Goal: Task Accomplishment & Management: Complete application form

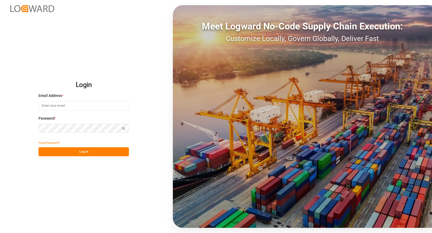
click at [46, 107] on input at bounding box center [84, 105] width 90 height 9
type input "duisburg-cs@haegerundschmidt.com"
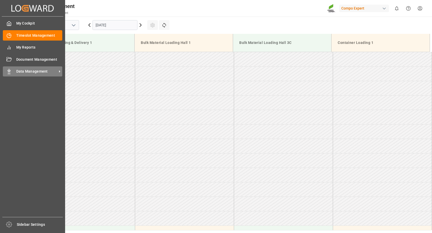
scroll to position [199, 0]
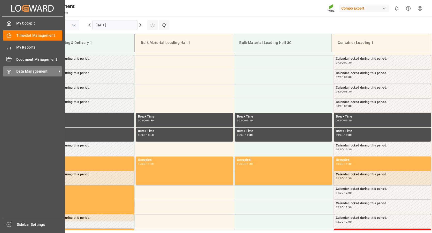
click at [31, 73] on span "Data Management" at bounding box center [36, 71] width 41 height 5
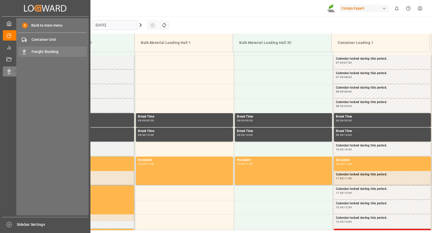
click at [47, 52] on span "Freight Booking" at bounding box center [60, 51] width 56 height 5
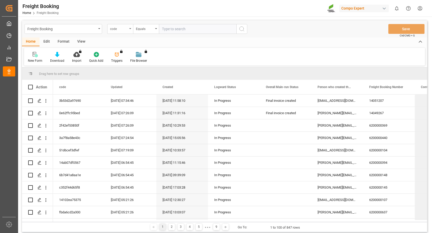
click at [128, 29] on div "code" at bounding box center [120, 29] width 26 height 10
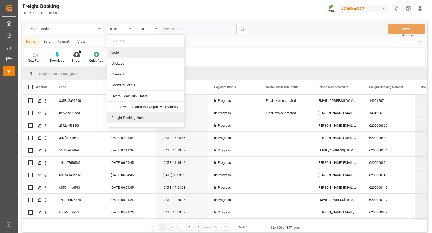
click at [128, 116] on div "Freight Booking Number" at bounding box center [146, 117] width 77 height 11
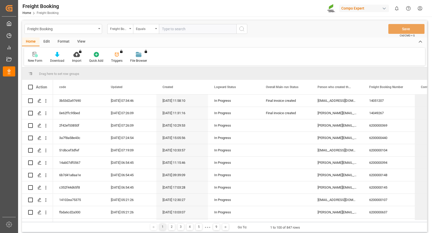
paste input "6200000642"
type input "6200000642"
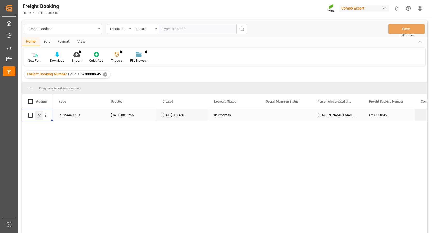
click at [42, 116] on div "Press SPACE to select this row." at bounding box center [39, 116] width 8 height 10
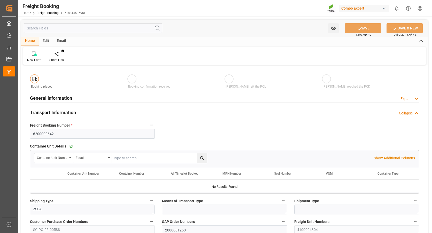
type input "EGEDK"
type input "0"
type input "21240"
type input "02.10.2025 01:00"
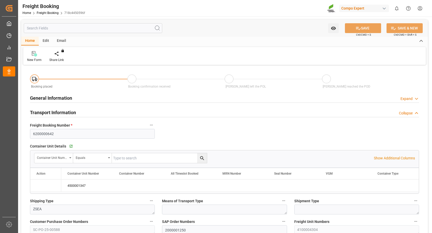
type input "24.09.2025 08:36"
click at [40, 186] on icon "Press SPACE to select this row." at bounding box center [41, 186] width 4 height 4
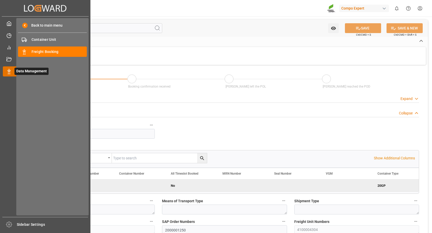
click at [9, 67] on div "Data Management Data Management" at bounding box center [45, 71] width 85 height 10
click at [36, 52] on span "Freight Booking" at bounding box center [60, 51] width 56 height 5
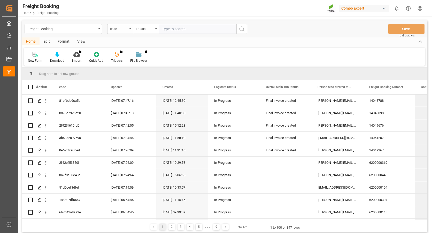
click at [131, 30] on div "code" at bounding box center [120, 29] width 26 height 10
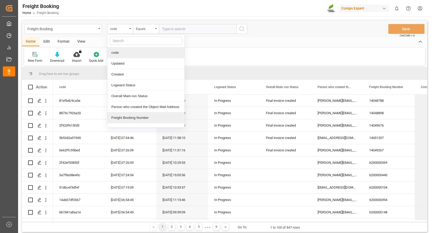
click at [119, 118] on div "Freight Booking Number" at bounding box center [146, 117] width 77 height 11
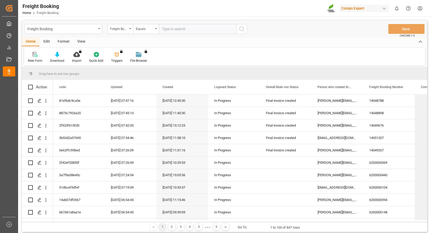
paste input "6200000580"
type input "6200000580"
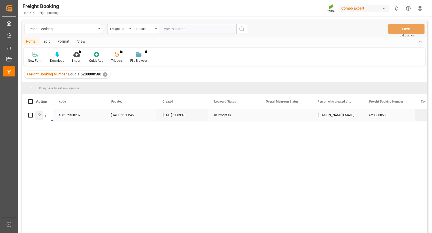
click at [40, 115] on icon "Press SPACE to select this row." at bounding box center [39, 115] width 4 height 4
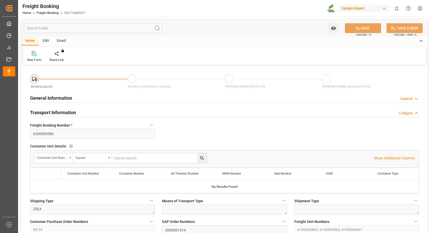
type input "ZACPT"
type input "0"
type input "65091.6"
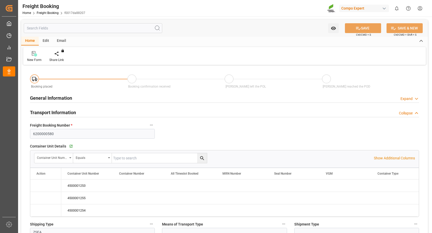
type input "06.10.2025 01:00"
type input "10.09.2025 11:09"
click at [42, 188] on icon "Press SPACE to select this row." at bounding box center [41, 185] width 5 height 5
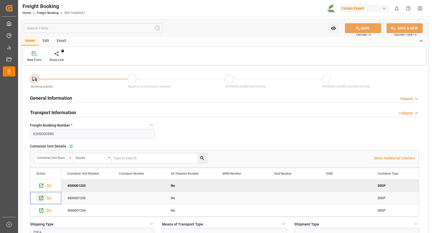
click at [42, 196] on icon "Press SPACE to select this row." at bounding box center [41, 198] width 4 height 4
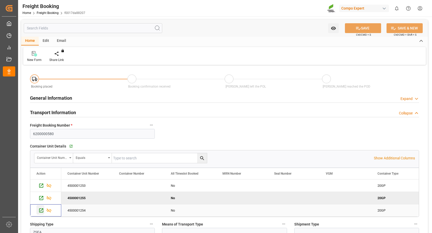
click at [42, 210] on icon "Press SPACE to select this row." at bounding box center [41, 210] width 5 height 5
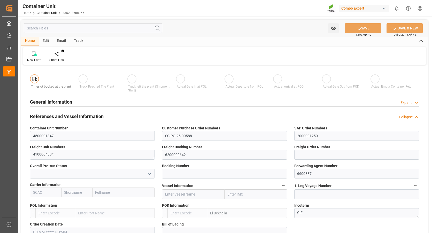
type input "EGEDK"
type input "10"
type input "0"
type input "11"
type input "0"
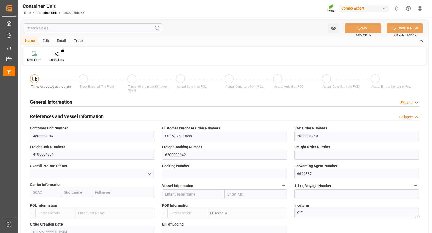
type input "0"
type input "21240"
type input "02.10.2025"
click at [61, 59] on div "Create Timeslot" at bounding box center [60, 60] width 22 height 5
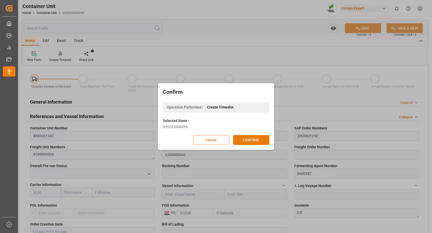
click at [246, 139] on button "CONFIRM" at bounding box center [251, 140] width 36 height 10
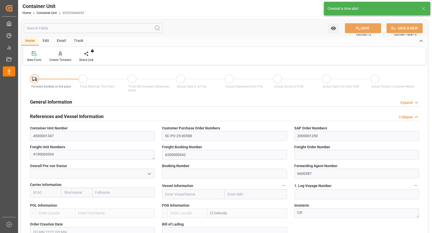
type input "EGEDK"
type input "10"
type input "0"
type input "11"
type input "0"
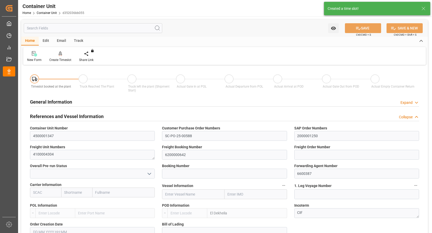
type input "0"
type input "21240"
type input "02.10.2025"
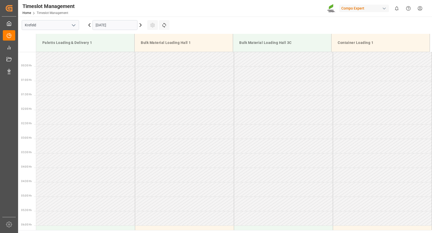
scroll to position [199, 0]
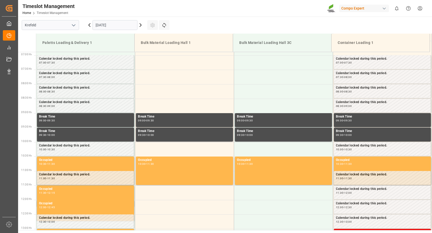
click at [121, 24] on input "25.09.2025" at bounding box center [115, 25] width 45 height 10
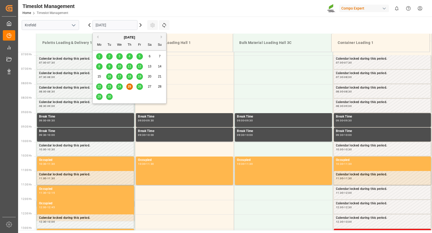
click at [161, 36] on button "Next Month" at bounding box center [162, 36] width 3 height 3
click at [98, 77] on span "13" at bounding box center [98, 77] width 3 height 4
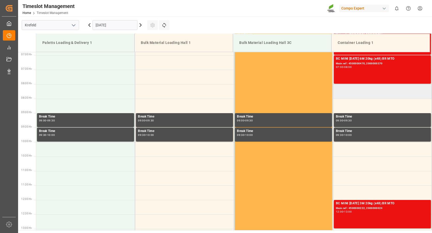
click at [337, 92] on td at bounding box center [382, 91] width 99 height 14
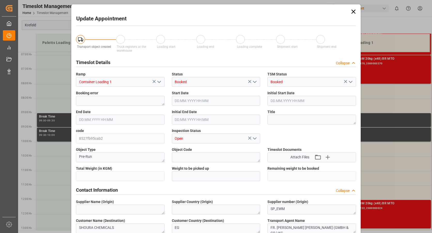
type input "21240"
type input "0"
type input "13.10.2025 08:00"
type input "13.10.2025 08:30"
type input "25.09.2025 05:41"
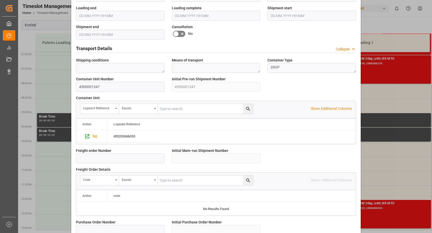
scroll to position [449, 0]
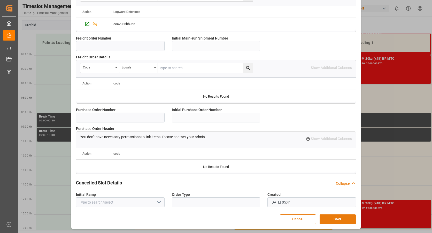
click at [332, 221] on button "SAVE" at bounding box center [338, 220] width 36 height 10
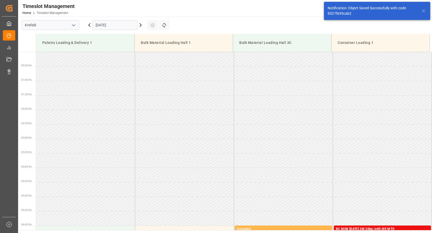
scroll to position [199, 0]
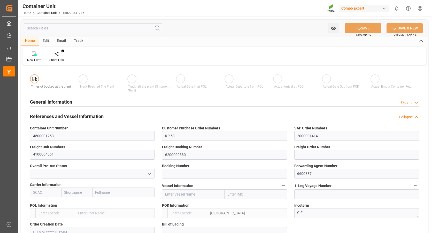
type input "ZACPT"
type input "5"
type input "0"
type input "5"
type input "0"
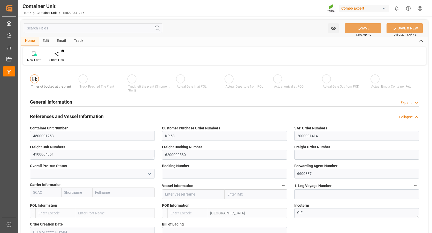
type input "0"
type input "21697.2"
type input "06.10.2025"
click at [60, 58] on div "Create Timeslot" at bounding box center [60, 60] width 22 height 5
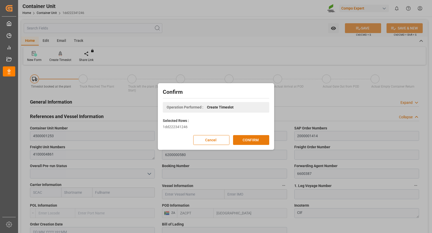
click at [251, 138] on button "CONFIRM" at bounding box center [251, 140] width 36 height 10
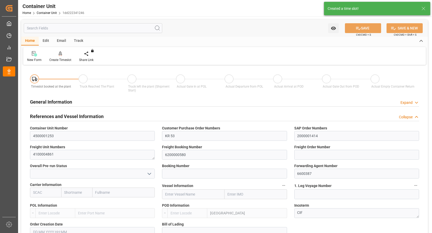
type input "ZACPT"
type input "5"
type input "0"
type input "5"
type input "0"
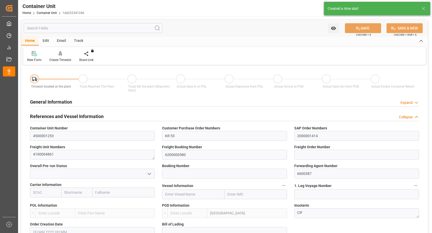
type input "0"
type input "21697.2"
type input "06.10.2025"
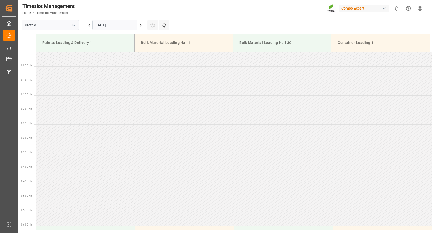
scroll to position [199, 0]
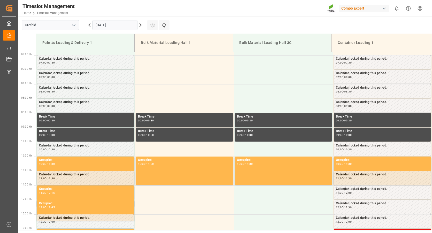
click at [104, 26] on input "[DATE]" at bounding box center [115, 25] width 45 height 10
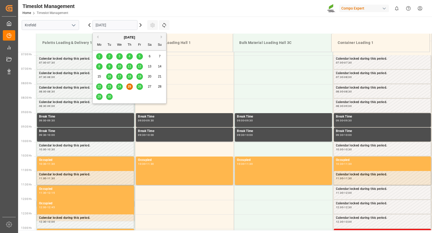
click at [161, 35] on div "[DATE]" at bounding box center [129, 37] width 73 height 5
click at [161, 38] on button "Next Month" at bounding box center [162, 36] width 3 height 3
click at [118, 66] on div "8" at bounding box center [119, 67] width 6 height 6
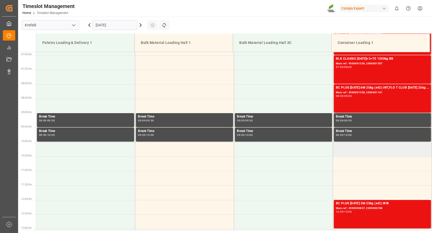
click at [343, 150] on td at bounding box center [382, 149] width 99 height 14
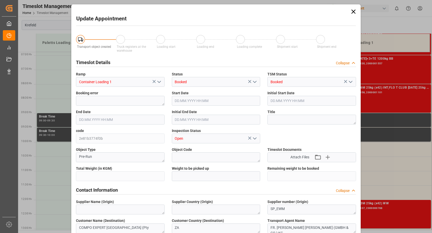
type input "21697.2"
type input "0"
type input "08.10.2025 10:00"
type input "08.10.2025 10:30"
type input "25.09.2025 05:50"
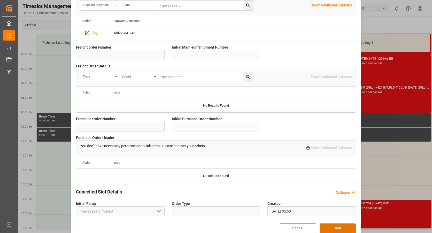
scroll to position [449, 0]
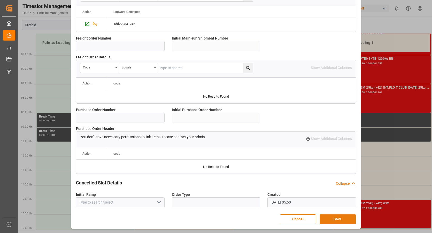
click at [324, 221] on button "SAVE" at bounding box center [338, 220] width 36 height 10
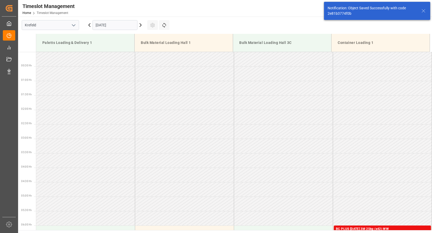
scroll to position [257, 0]
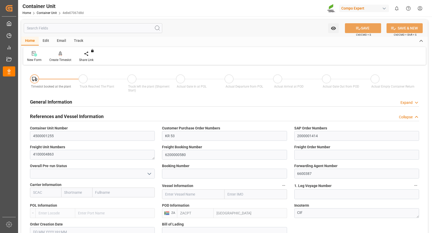
type input "ZACPT"
type input "5"
type input "0"
type input "5"
type input "0"
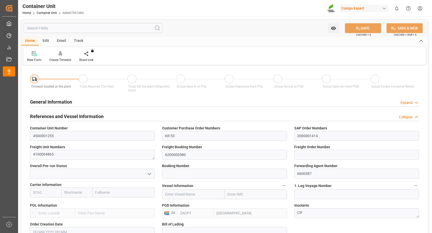
type input "0"
type input "21697.2"
type input "[DATE]"
click at [58, 58] on div "Create Timeslot" at bounding box center [60, 60] width 22 height 5
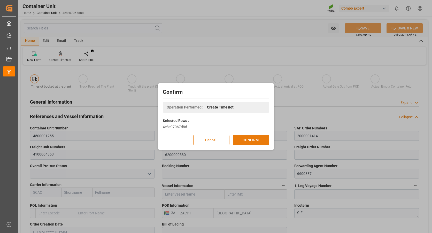
click at [264, 143] on button "CONFIRM" at bounding box center [251, 140] width 36 height 10
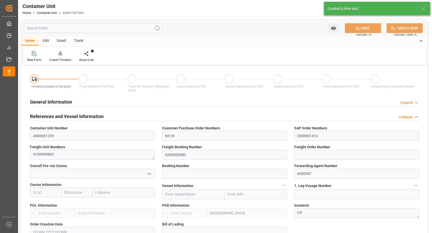
type input "ZACPT"
type input "5"
type input "0"
type input "5"
type input "0"
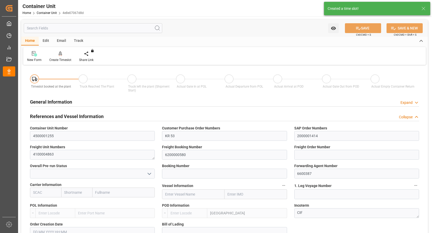
type input "0"
type input "21697.2"
type input "06.10.2025"
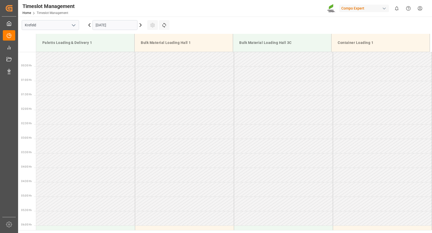
scroll to position [199, 0]
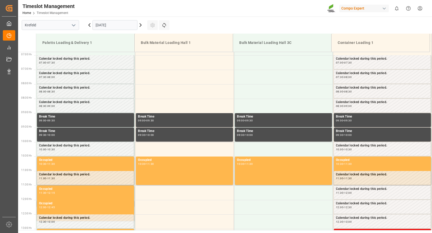
click at [105, 17] on div "[DATE]" at bounding box center [115, 25] width 65 height 17
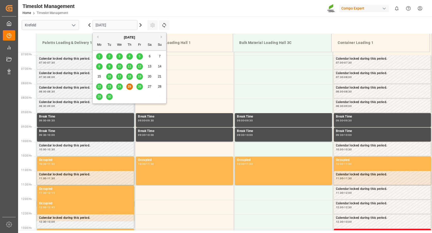
click at [95, 22] on input "[DATE]" at bounding box center [115, 25] width 45 height 10
click at [161, 36] on button "Next Month" at bounding box center [162, 36] width 3 height 3
click at [121, 67] on div "8" at bounding box center [119, 67] width 6 height 6
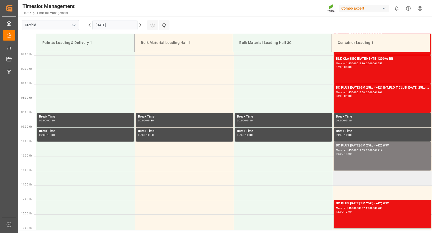
click at [336, 180] on td at bounding box center [382, 178] width 99 height 14
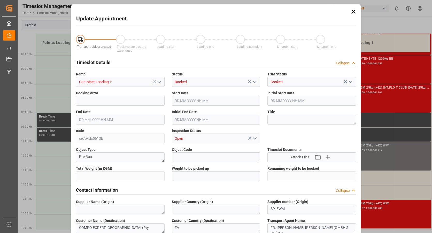
type input "21697.2"
type input "0"
type input "08.10.2025 11:00"
type input "08.10.2025 11:30"
type input "25.09.2025 05:51"
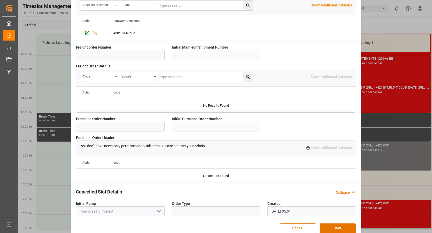
scroll to position [449, 0]
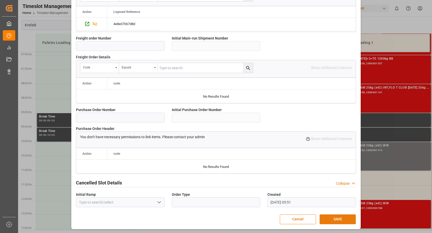
click at [337, 222] on button "SAVE" at bounding box center [338, 220] width 36 height 10
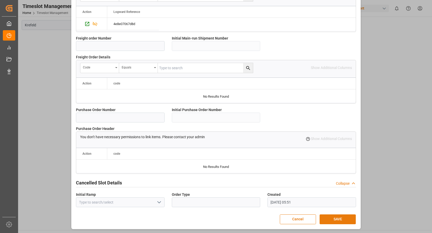
click at [328, 217] on button "SAVE" at bounding box center [338, 220] width 36 height 10
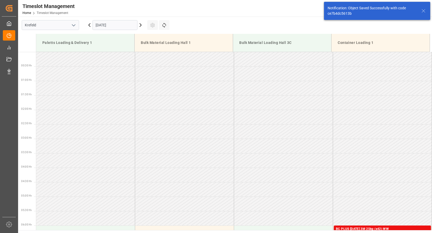
scroll to position [268, 0]
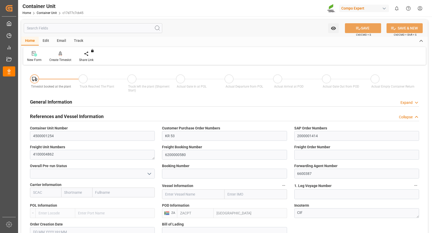
type input "ZACPT"
type input "5"
type input "0"
type input "5"
type input "0"
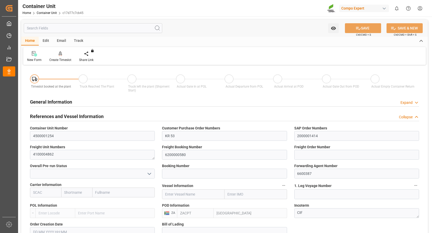
type input "0"
type input "21697.2"
type input "06.10.2025"
click at [65, 57] on div "Create Timeslot" at bounding box center [61, 56] width 30 height 11
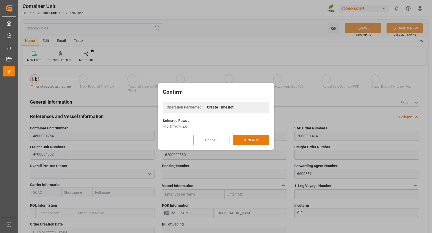
click at [246, 141] on button "CONFIRM" at bounding box center [251, 140] width 36 height 10
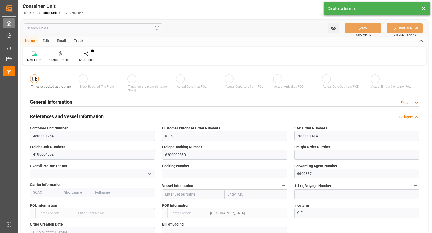
type input "ZACPT"
type input "5"
type input "0"
type input "5"
type input "0"
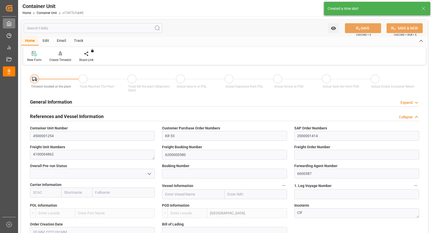
type input "0"
type input "21697.2"
type input "06.10.2025"
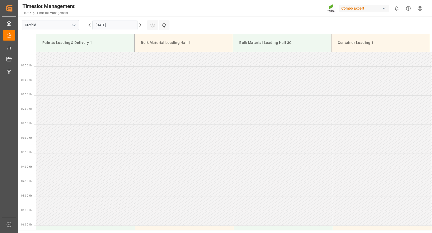
scroll to position [199, 0]
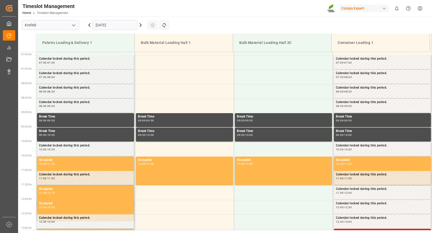
click at [105, 25] on input "[DATE]" at bounding box center [115, 25] width 45 height 10
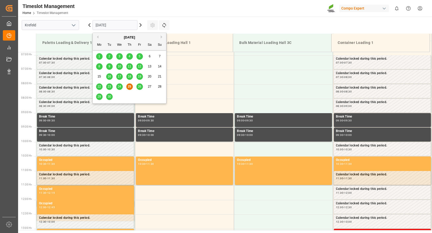
click at [161, 36] on button "Next Month" at bounding box center [162, 36] width 3 height 3
click at [119, 66] on span "8" at bounding box center [120, 67] width 2 height 4
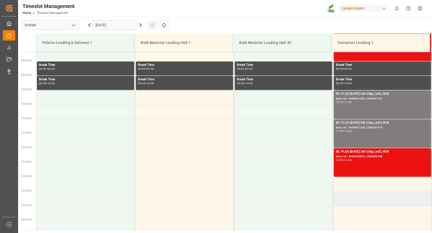
scroll to position [277, 0]
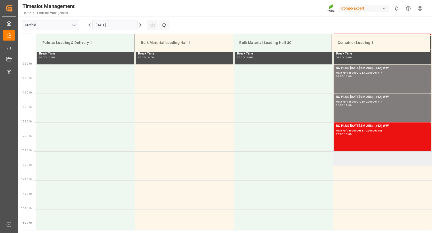
click at [339, 160] on td at bounding box center [382, 159] width 99 height 14
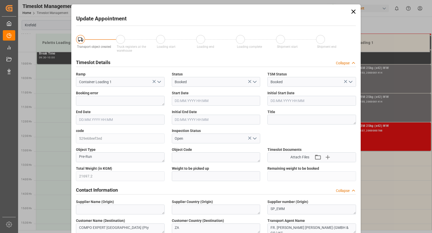
type input "21697.2"
type input "0"
type input "[DATE] 13:00"
type input "[DATE] 13:30"
type input "[DATE] 05:52"
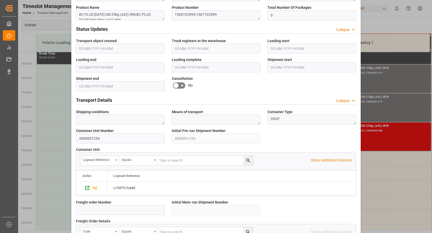
scroll to position [440, 0]
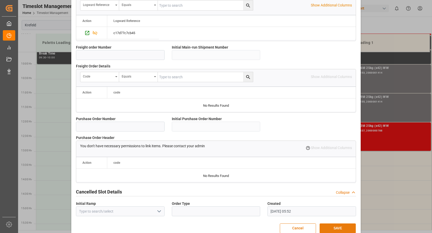
click at [332, 230] on button "SAVE" at bounding box center [338, 229] width 36 height 10
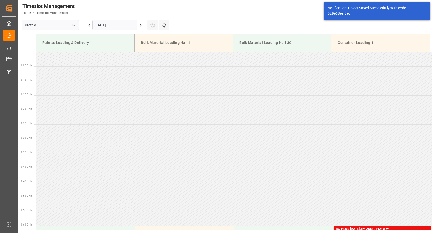
scroll to position [344, 0]
